Goal: Check status: Check status

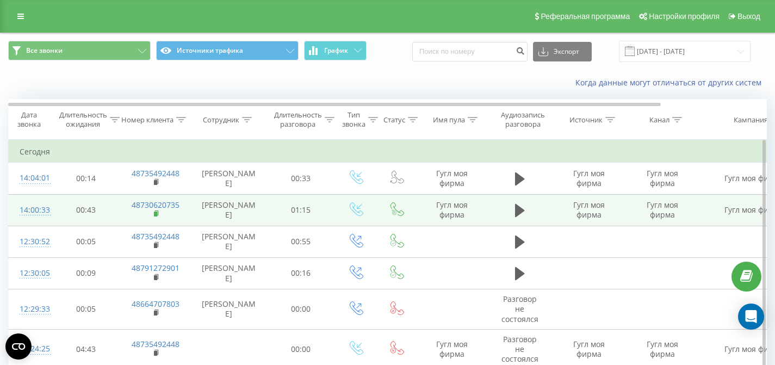
click at [155, 217] on rect at bounding box center [155, 214] width 3 height 5
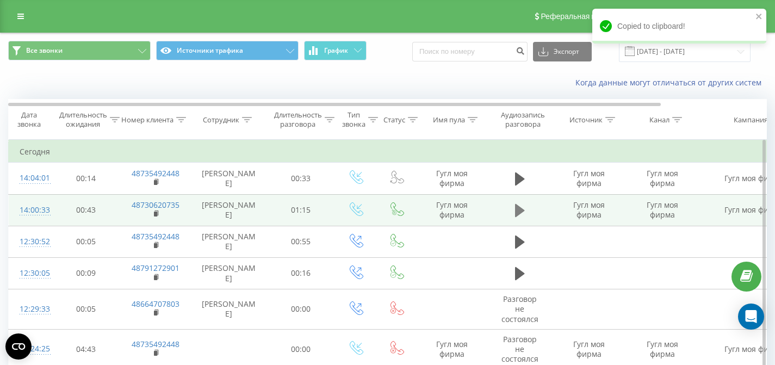
click at [521, 217] on icon at bounding box center [520, 210] width 10 height 13
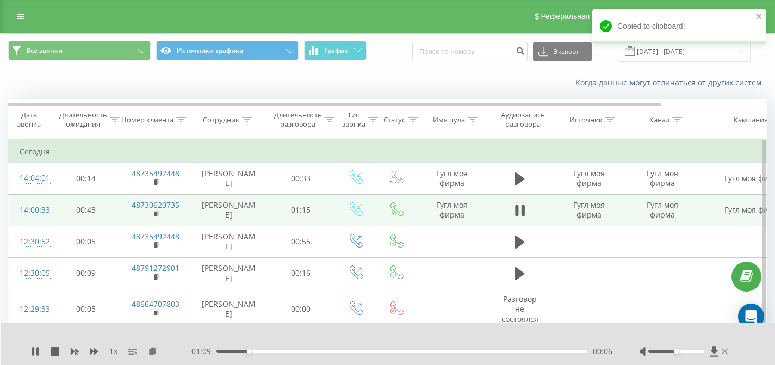
click at [724, 350] on icon at bounding box center [725, 351] width 6 height 9
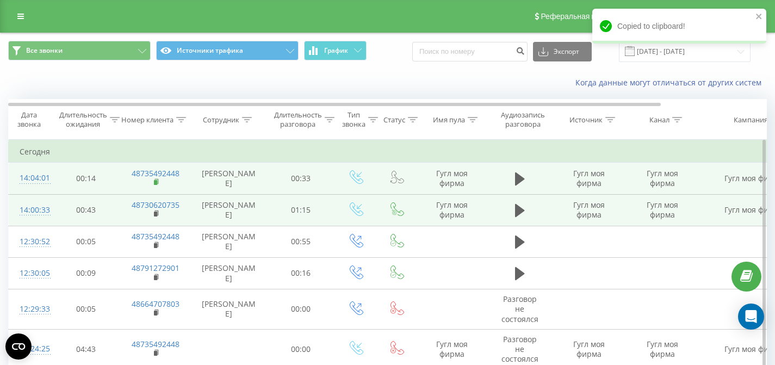
click at [154, 185] on rect at bounding box center [155, 182] width 3 height 5
